Goal: Transaction & Acquisition: Purchase product/service

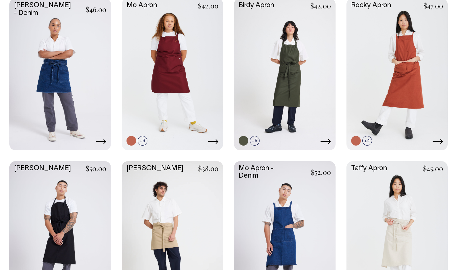
scroll to position [311, 0]
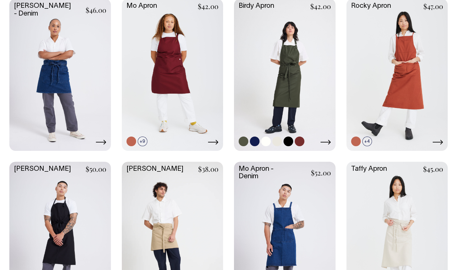
click at [241, 140] on link at bounding box center [244, 142] width 10 height 10
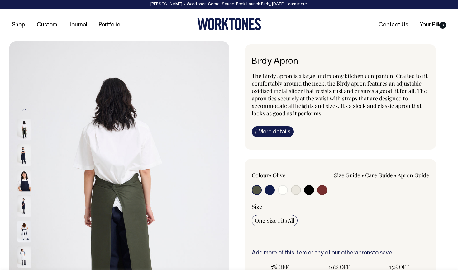
click at [20, 203] on img at bounding box center [24, 206] width 14 height 22
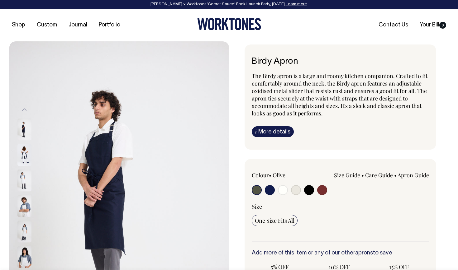
click at [27, 207] on img at bounding box center [24, 206] width 14 height 22
click at [25, 110] on button "Previous" at bounding box center [24, 110] width 9 height 14
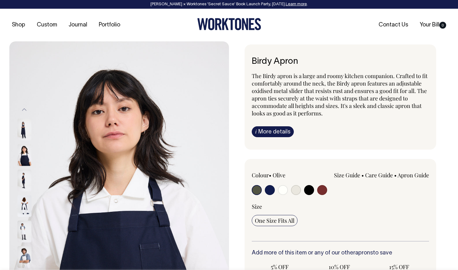
click at [25, 110] on button "Previous" at bounding box center [24, 110] width 9 height 14
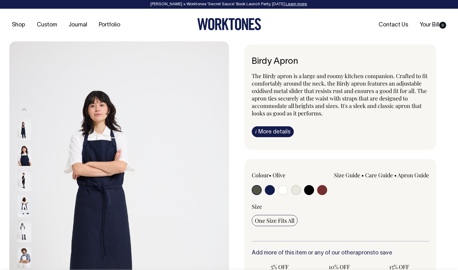
click at [25, 110] on button "Previous" at bounding box center [24, 110] width 9 height 14
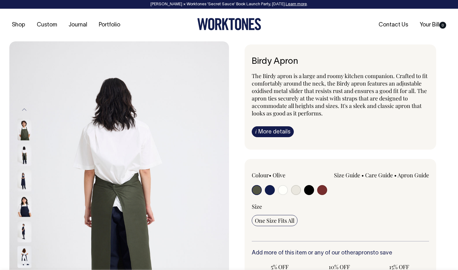
click at [25, 110] on button "Previous" at bounding box center [24, 110] width 9 height 14
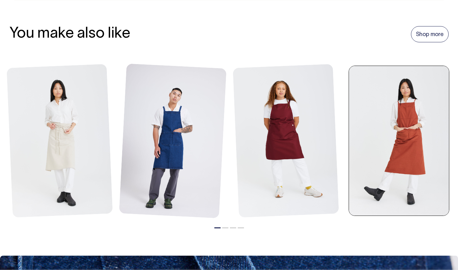
scroll to position [691, 0]
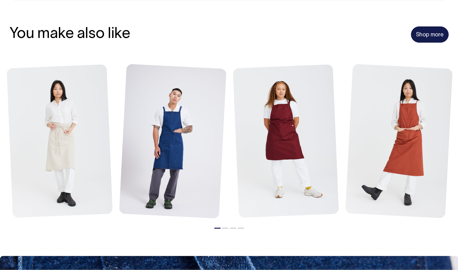
click at [417, 29] on link "Shop more" at bounding box center [430, 34] width 38 height 16
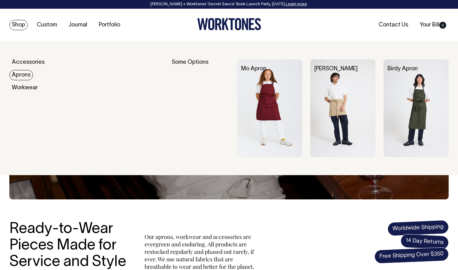
click at [25, 75] on link "Aprons" at bounding box center [21, 75] width 24 height 10
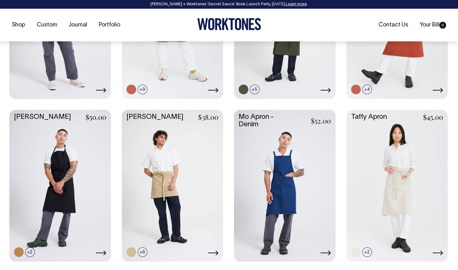
scroll to position [364, 0]
click at [154, 239] on link at bounding box center [154, 241] width 10 height 10
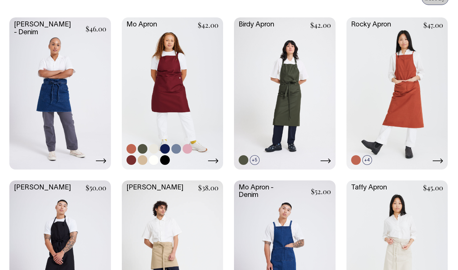
scroll to position [292, 0]
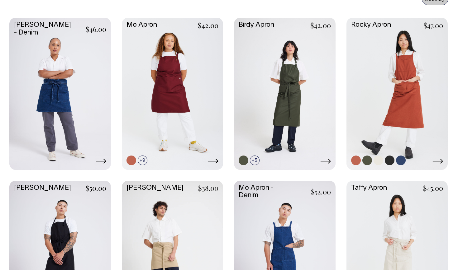
click at [368, 161] on link at bounding box center [367, 161] width 10 height 10
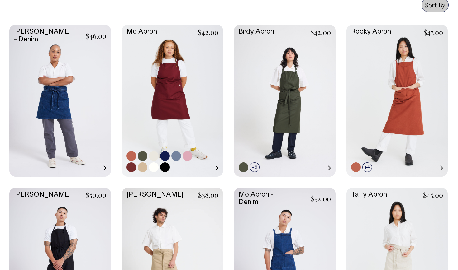
scroll to position [285, 0]
click at [143, 155] on link at bounding box center [143, 157] width 10 height 10
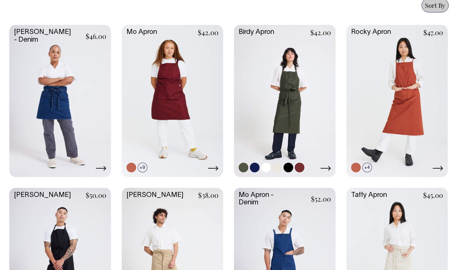
click at [245, 165] on link at bounding box center [244, 168] width 10 height 10
click at [369, 167] on link at bounding box center [367, 168] width 10 height 10
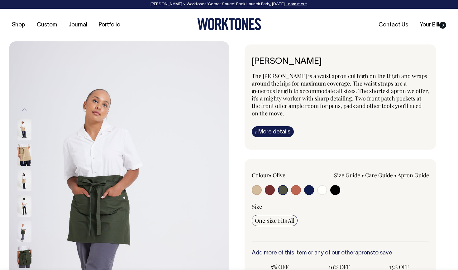
select select "Olive"
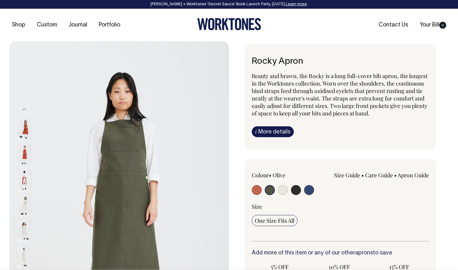
select select "Olive"
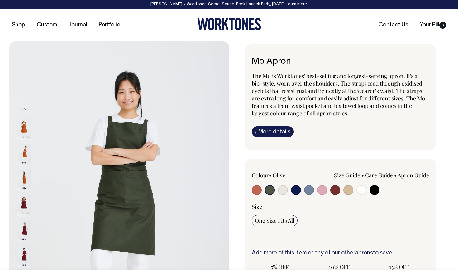
select select "Olive"
click at [26, 154] on img at bounding box center [24, 155] width 14 height 22
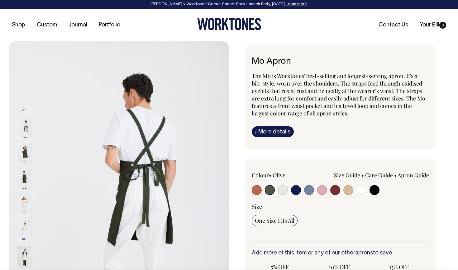
click at [27, 130] on img at bounding box center [24, 130] width 14 height 22
click at [21, 158] on img at bounding box center [24, 155] width 14 height 22
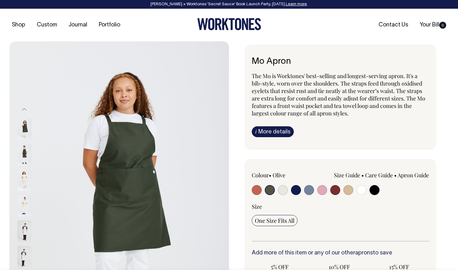
click at [24, 157] on img at bounding box center [24, 155] width 14 height 22
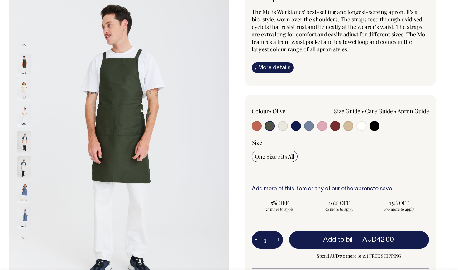
scroll to position [64, 0]
click at [271, 125] on input "radio" at bounding box center [270, 126] width 10 height 10
click at [274, 155] on span "One Size Fits All" at bounding box center [275, 156] width 40 height 7
click at [274, 155] on input "One Size Fits All" at bounding box center [275, 156] width 46 height 11
click at [288, 153] on span "One Size Fits All" at bounding box center [275, 156] width 40 height 7
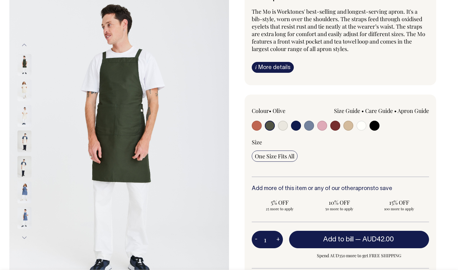
click at [288, 153] on input "One Size Fits All" at bounding box center [275, 156] width 46 height 11
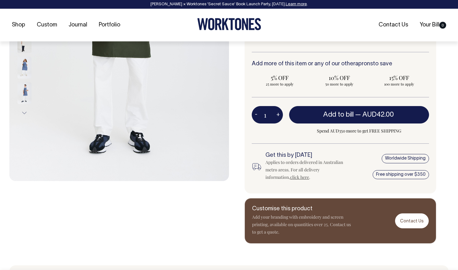
scroll to position [190, 0]
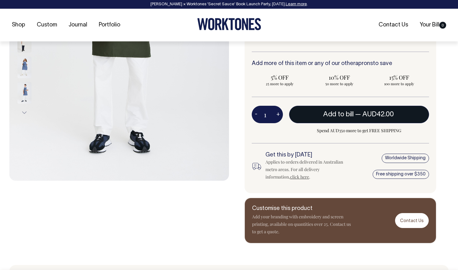
click at [329, 118] on button "Add to bill — AUD42.00" at bounding box center [359, 114] width 140 height 17
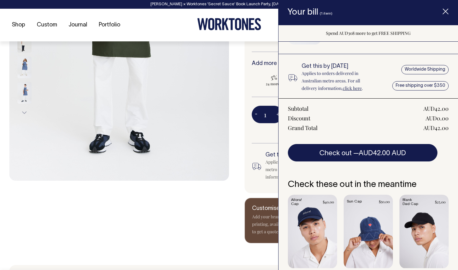
scroll to position [63, 0]
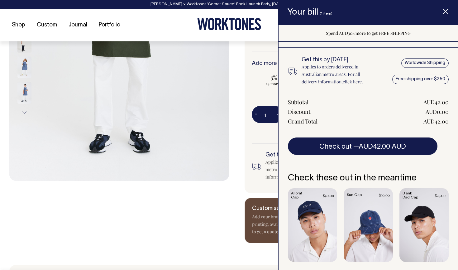
click at [242, 203] on div "Mo Apron The Mo is Worktones' best-selling and longest-serving apron. It's a bi…" at bounding box center [339, 49] width 220 height 389
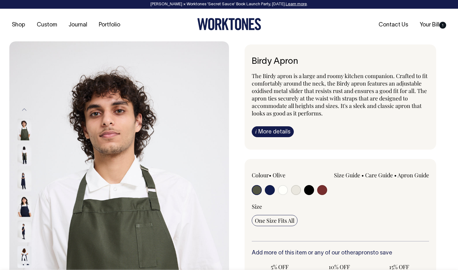
click at [19, 150] on img at bounding box center [24, 155] width 14 height 22
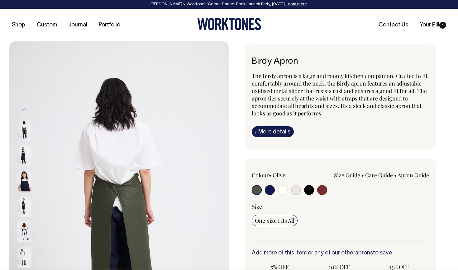
click at [29, 170] on img at bounding box center [24, 181] width 14 height 22
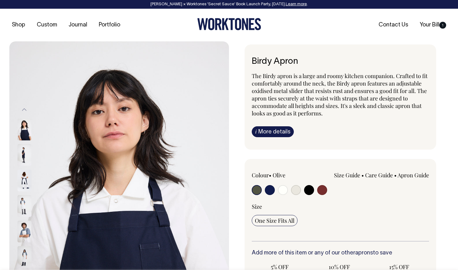
click at [22, 212] on img at bounding box center [24, 206] width 14 height 22
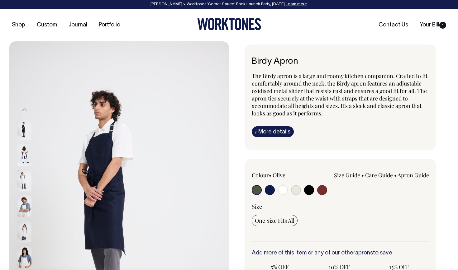
click at [26, 111] on button "Previous" at bounding box center [24, 110] width 9 height 14
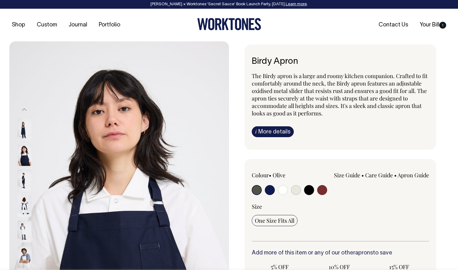
click at [26, 111] on button "Previous" at bounding box center [24, 110] width 9 height 14
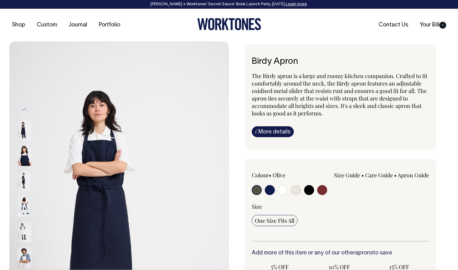
click at [26, 111] on button "Previous" at bounding box center [24, 110] width 9 height 14
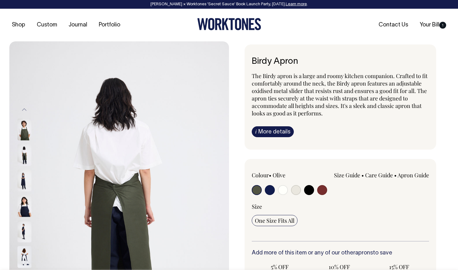
click at [26, 111] on button "Previous" at bounding box center [24, 110] width 9 height 14
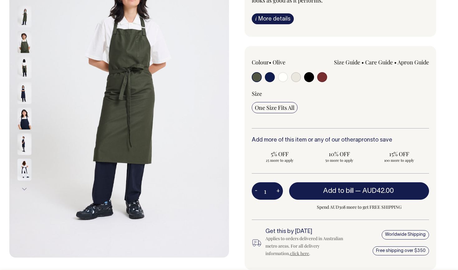
scroll to position [113, 0]
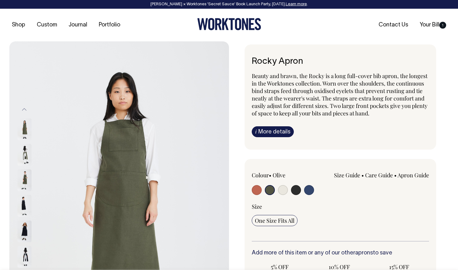
select select "Olive"
click at [24, 122] on img at bounding box center [24, 129] width 14 height 22
click at [27, 163] on img at bounding box center [24, 155] width 14 height 22
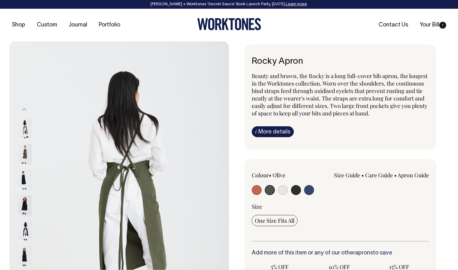
click at [24, 148] on img at bounding box center [24, 155] width 14 height 22
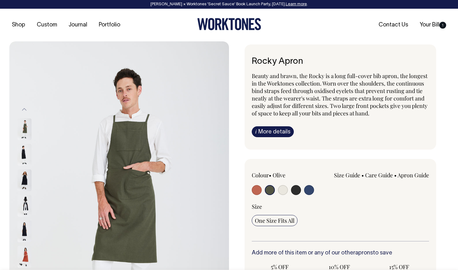
click at [25, 137] on img at bounding box center [24, 129] width 14 height 22
click at [25, 131] on img at bounding box center [24, 129] width 14 height 22
click at [25, 111] on button "Previous" at bounding box center [24, 110] width 9 height 14
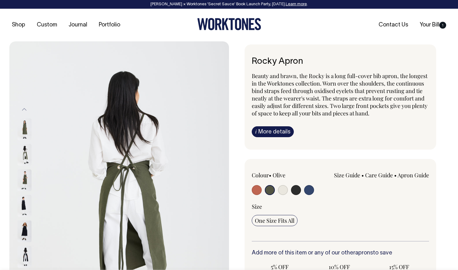
click at [25, 111] on button "Previous" at bounding box center [24, 110] width 9 height 14
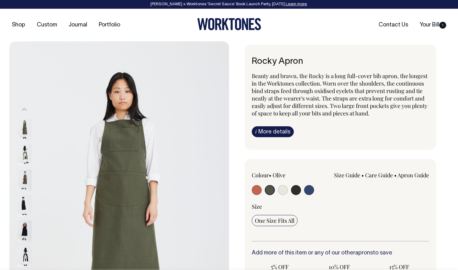
click at [24, 131] on img at bounding box center [24, 129] width 14 height 22
click at [24, 147] on img at bounding box center [24, 155] width 14 height 22
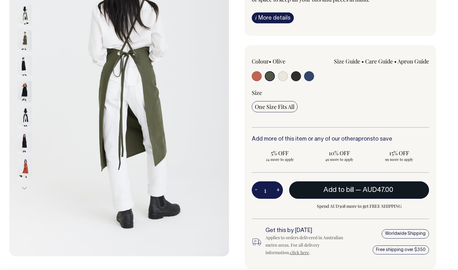
scroll to position [114, 0]
click at [347, 185] on button "Add to bill — AUD47.00" at bounding box center [359, 189] width 140 height 17
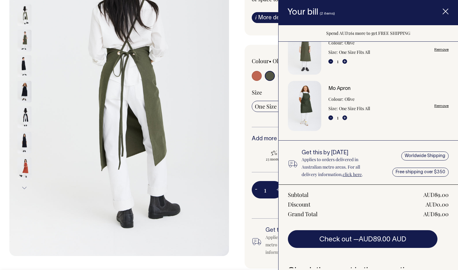
scroll to position [27, 0]
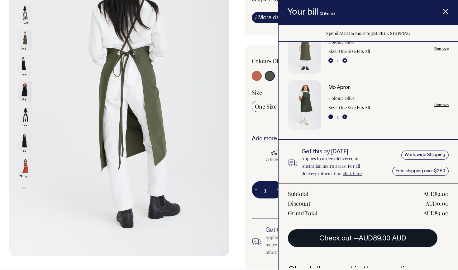
click at [349, 236] on button "Check out — AUD89.00 AUD" at bounding box center [363, 238] width 150 height 17
